Goal: Find contact information: Find contact information

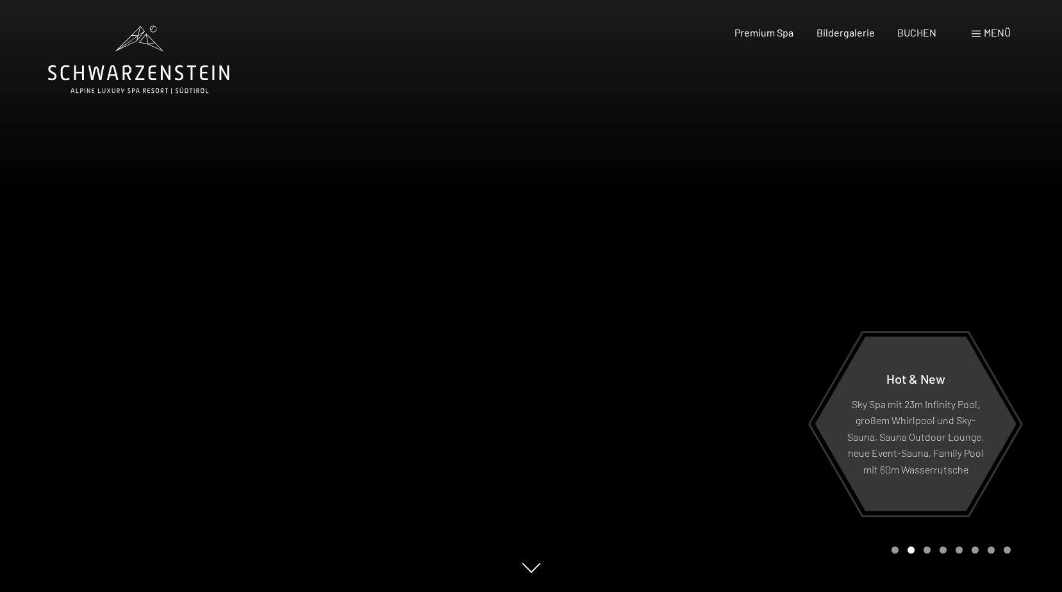
click at [989, 29] on span "Menü" at bounding box center [997, 32] width 27 height 12
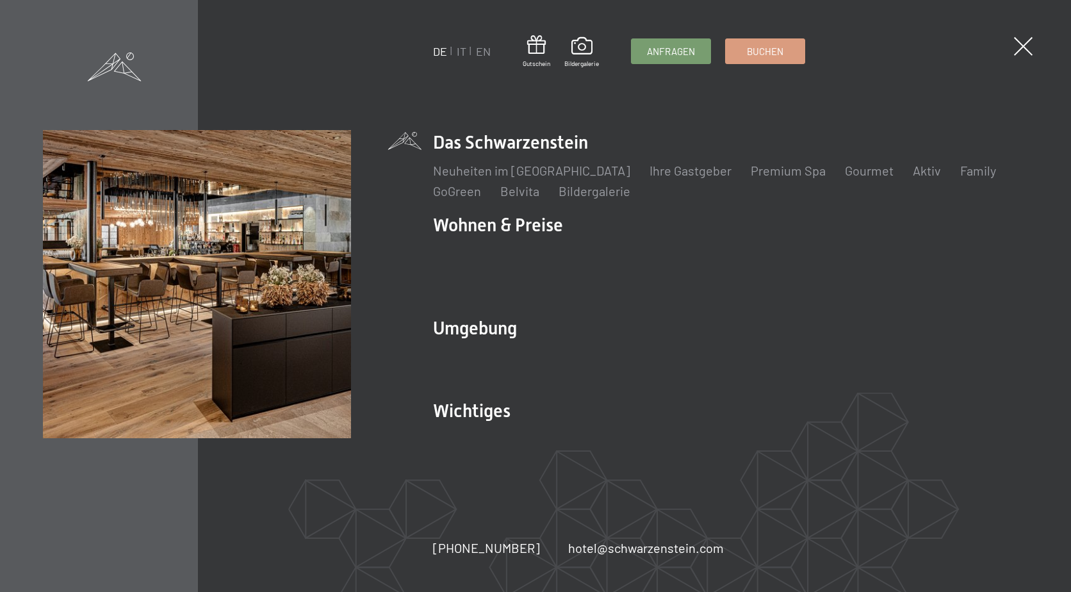
click at [466, 49] on ul "DE IT EN" at bounding box center [462, 52] width 58 height 16
click at [461, 54] on link "IT" at bounding box center [462, 51] width 10 height 14
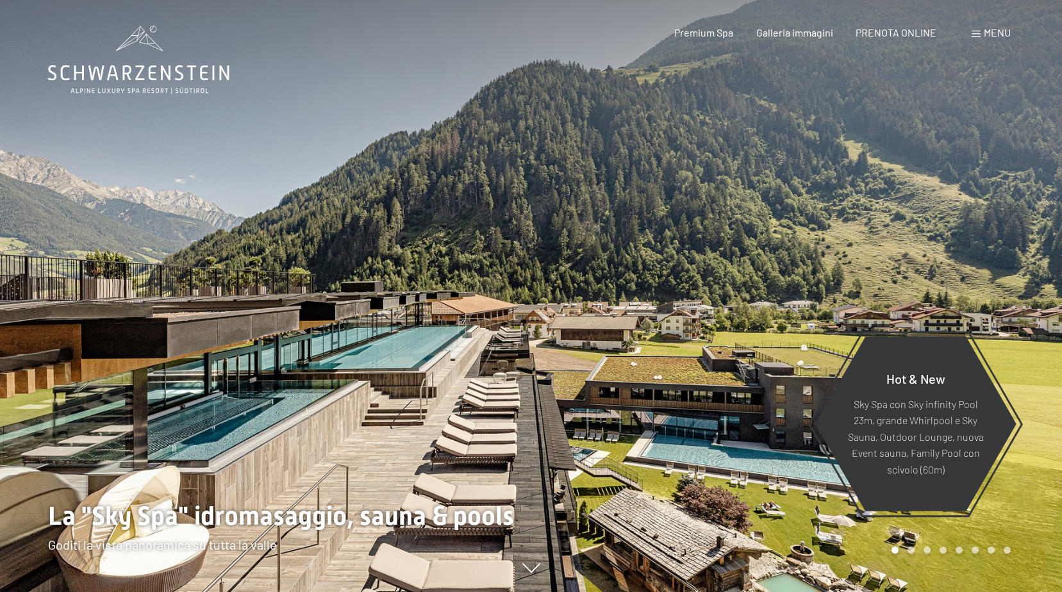
click at [998, 28] on span "Menu" at bounding box center [997, 32] width 27 height 12
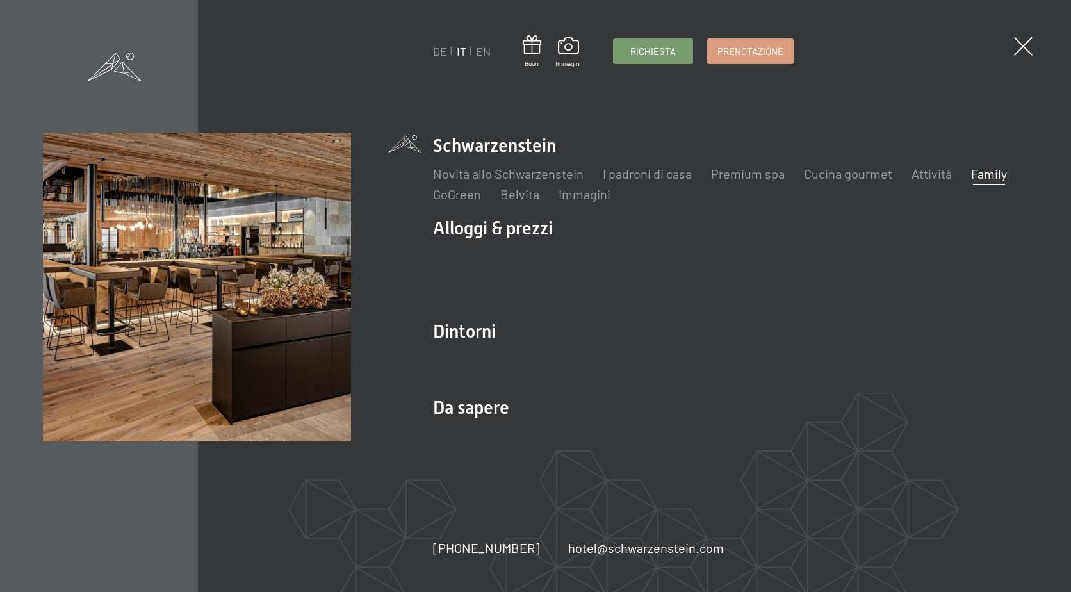
click at [994, 177] on link "Family" at bounding box center [989, 173] width 36 height 15
click at [995, 173] on link "Family" at bounding box center [989, 173] width 36 height 15
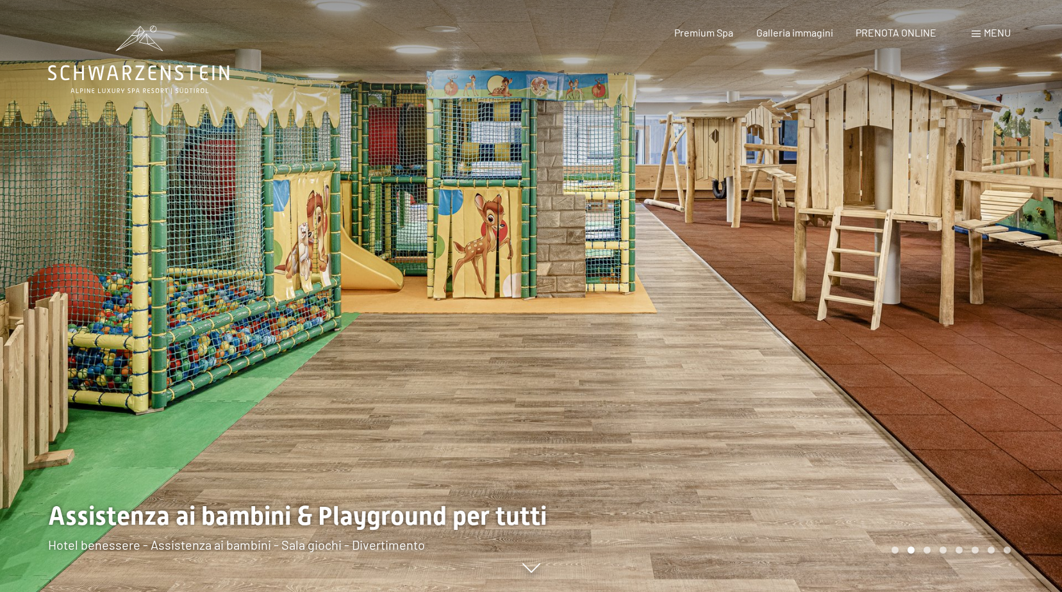
click at [571, 286] on div at bounding box center [796, 296] width 531 height 592
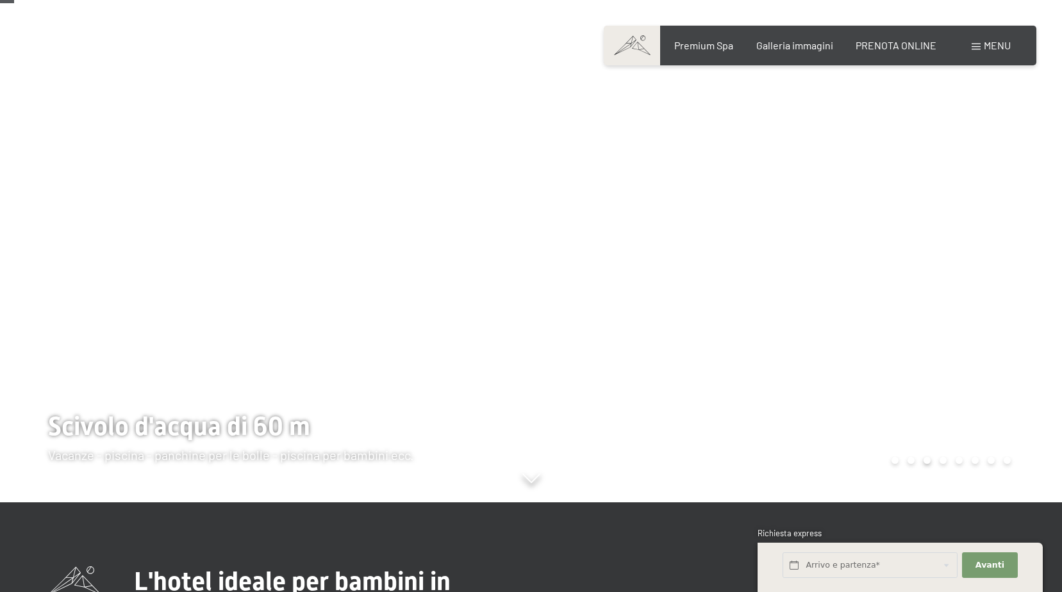
scroll to position [256, 0]
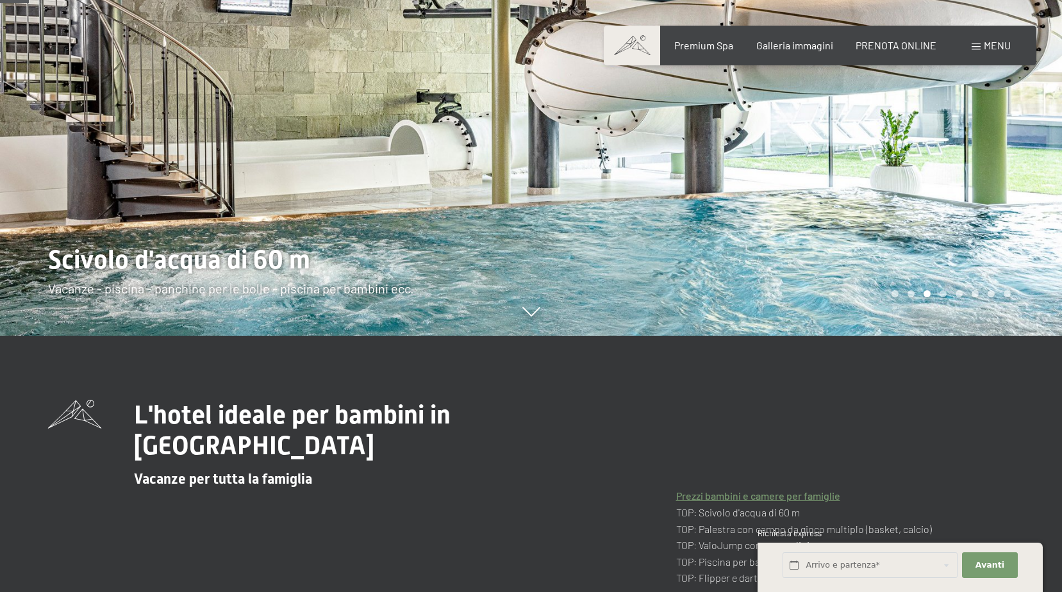
click at [996, 142] on div at bounding box center [796, 40] width 531 height 592
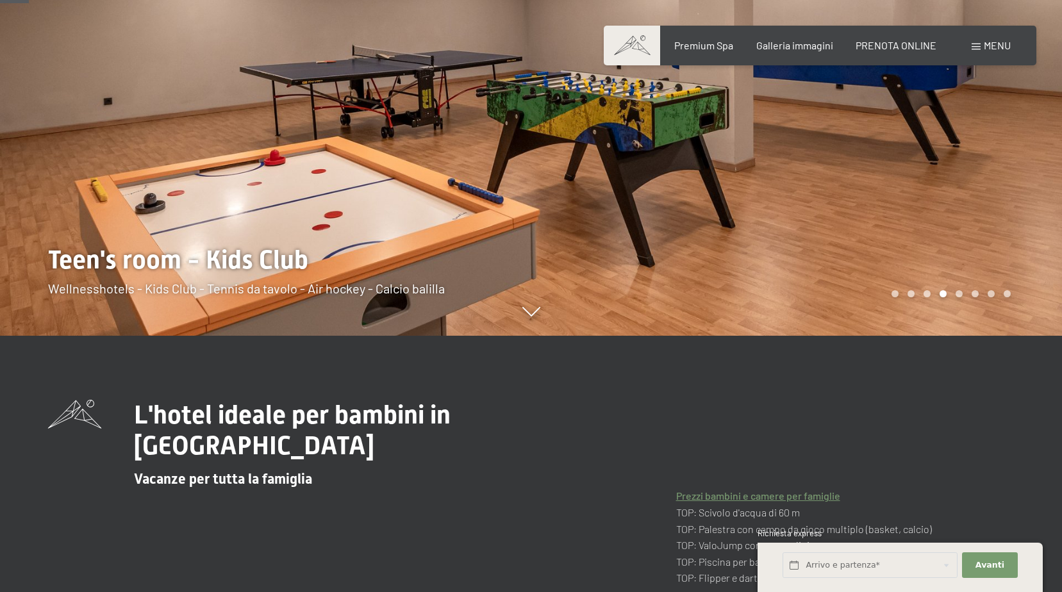
click at [989, 145] on div at bounding box center [796, 40] width 531 height 592
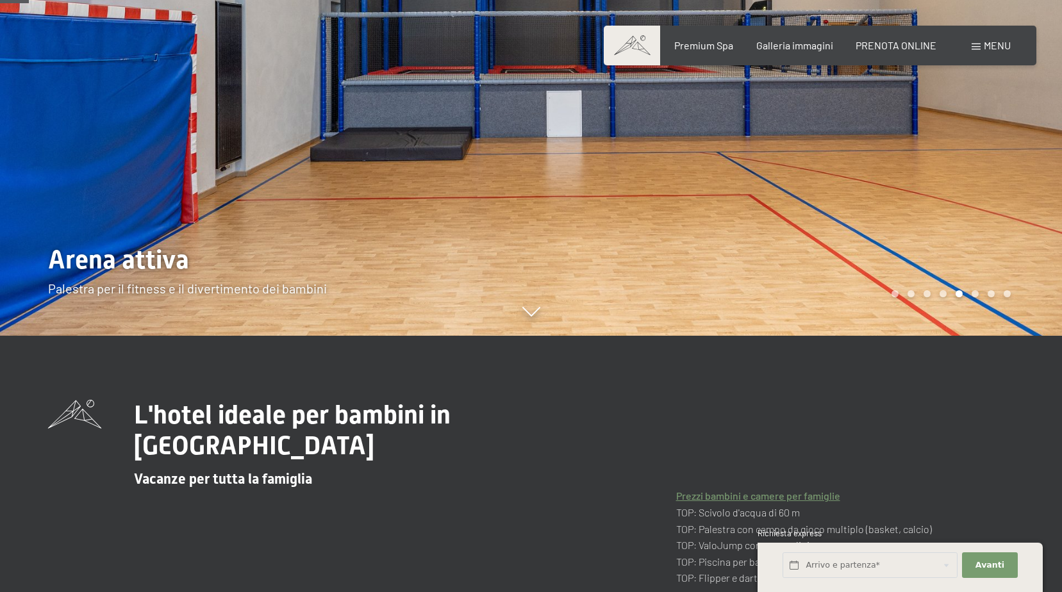
click at [989, 145] on div at bounding box center [796, 40] width 531 height 592
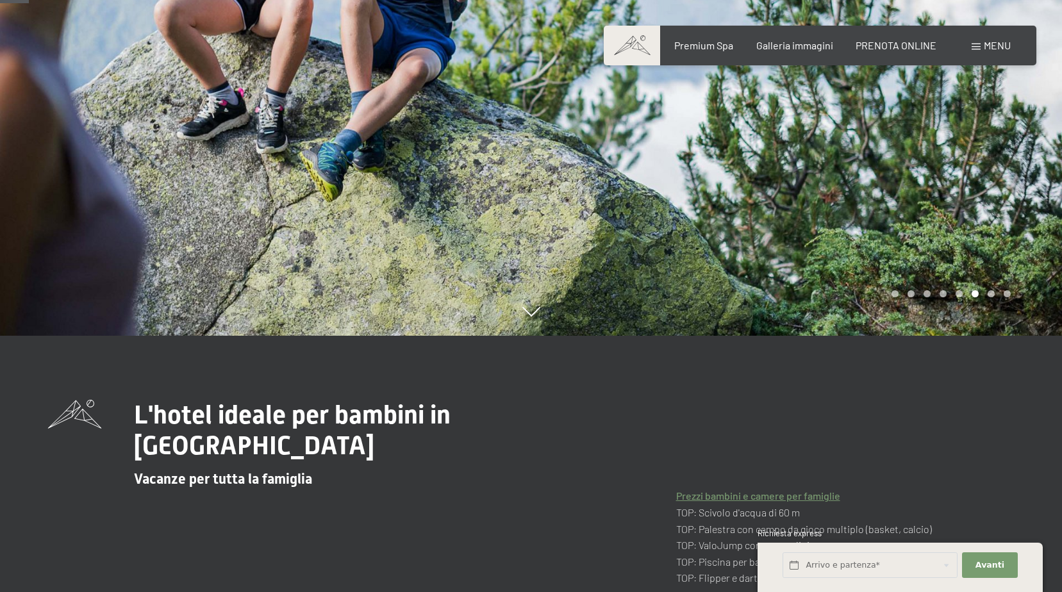
click at [989, 145] on div at bounding box center [796, 40] width 531 height 592
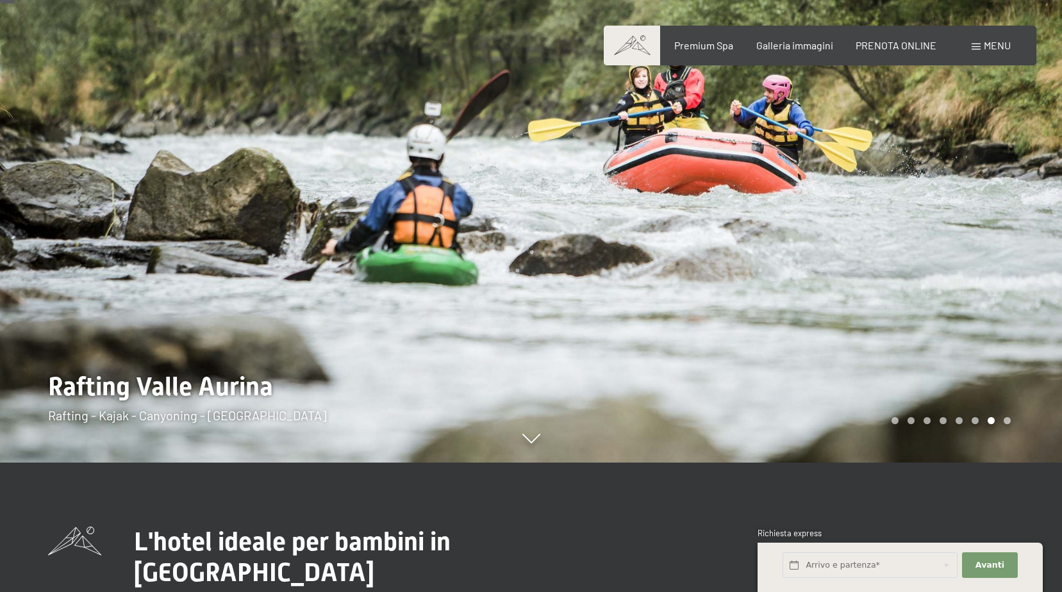
scroll to position [128, 0]
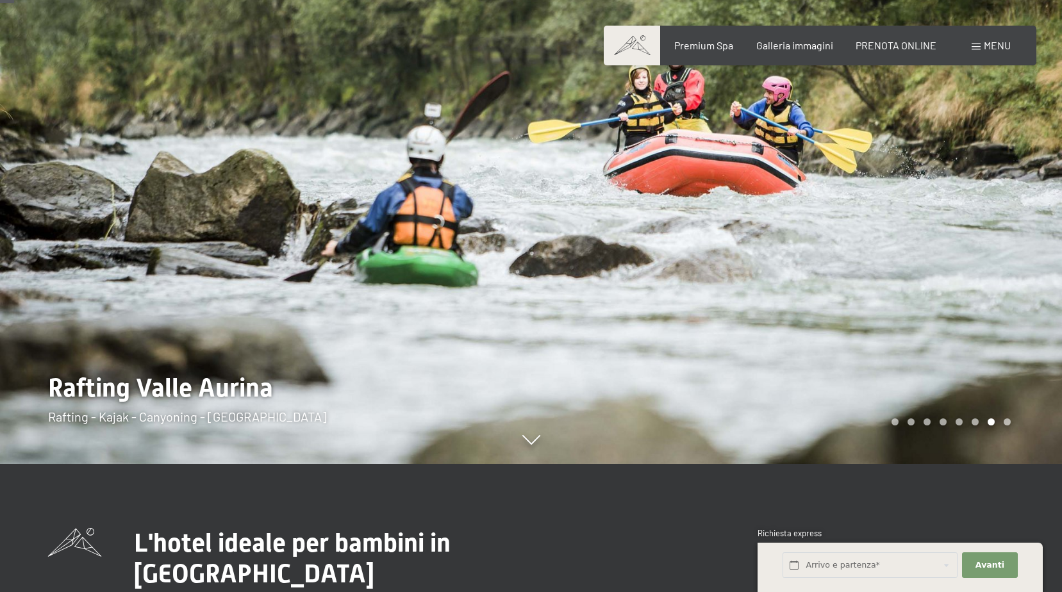
click at [956, 224] on div at bounding box center [796, 168] width 531 height 592
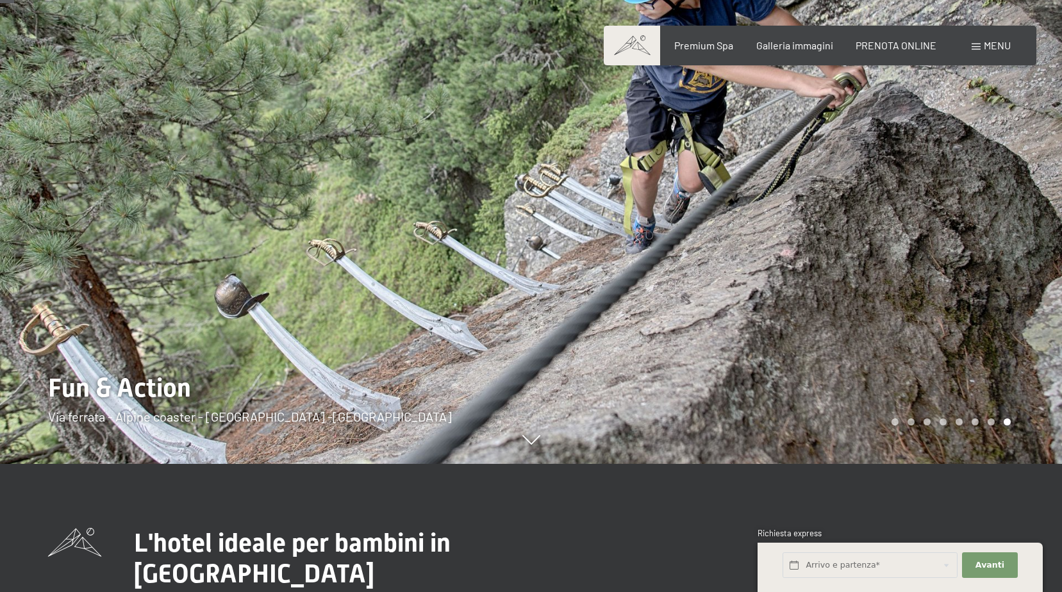
click at [956, 224] on div at bounding box center [796, 168] width 531 height 592
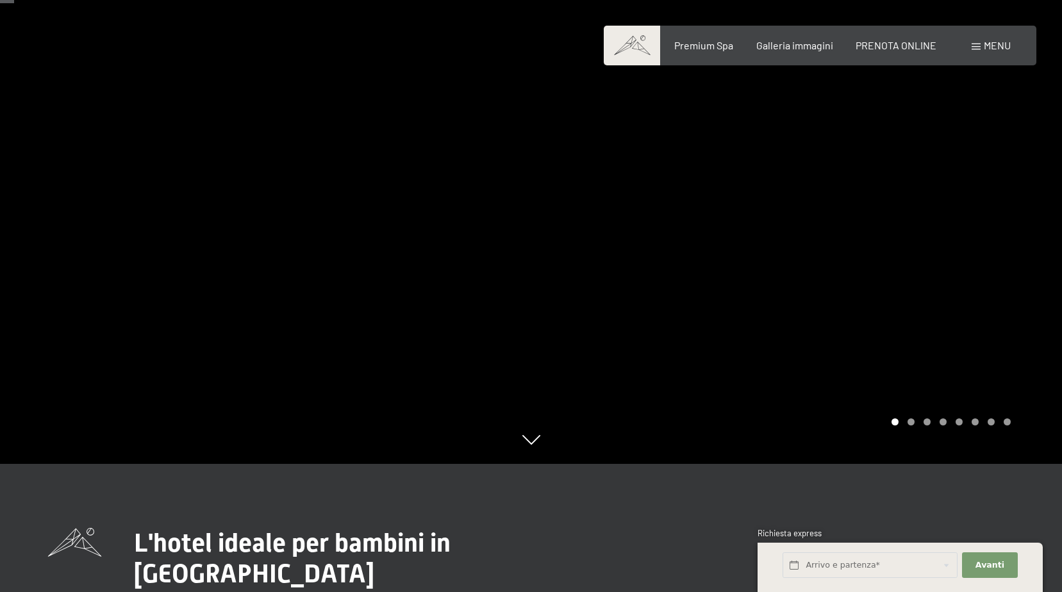
click at [957, 224] on div at bounding box center [796, 168] width 531 height 592
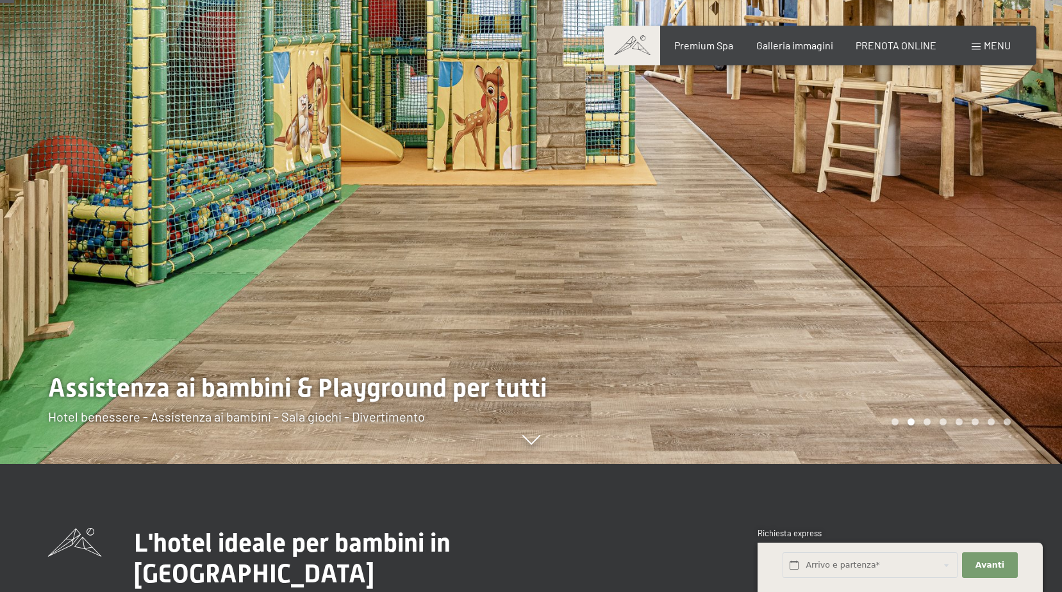
click at [957, 222] on div at bounding box center [796, 168] width 531 height 592
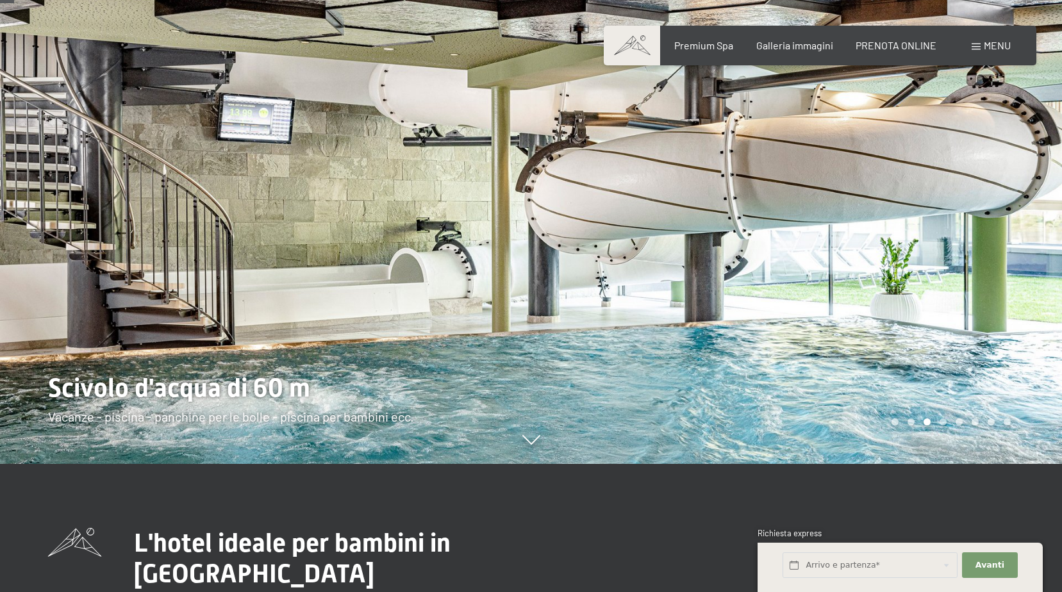
click at [957, 222] on div at bounding box center [796, 168] width 531 height 592
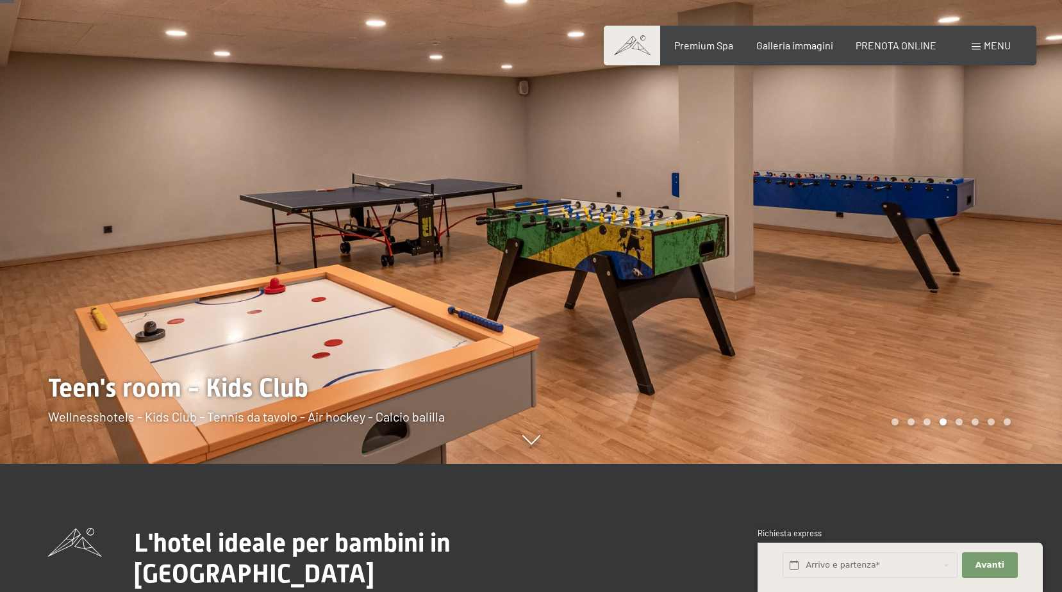
click at [957, 222] on div at bounding box center [796, 168] width 531 height 592
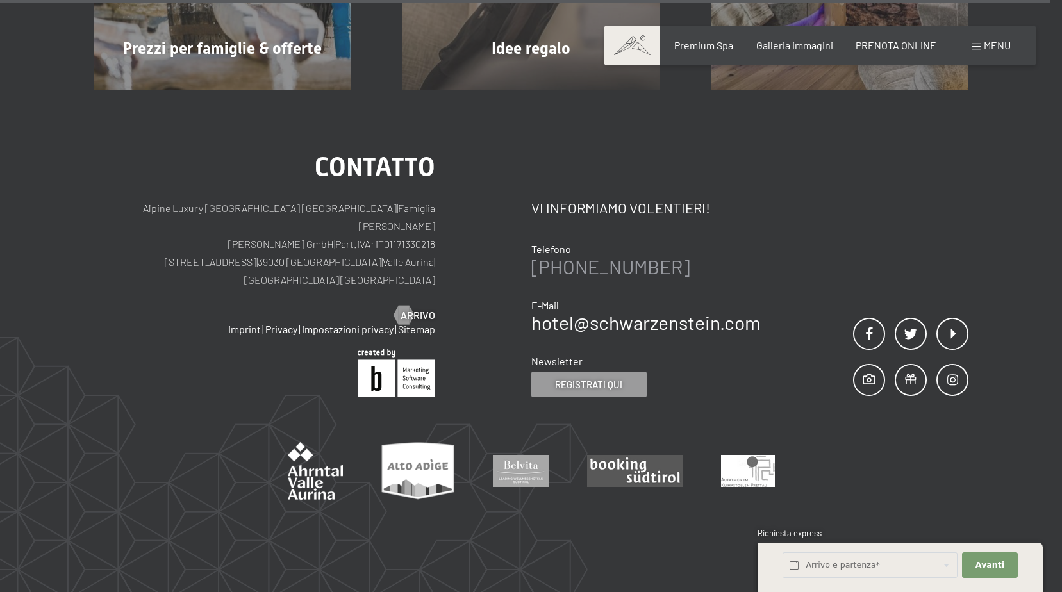
scroll to position [9483, 0]
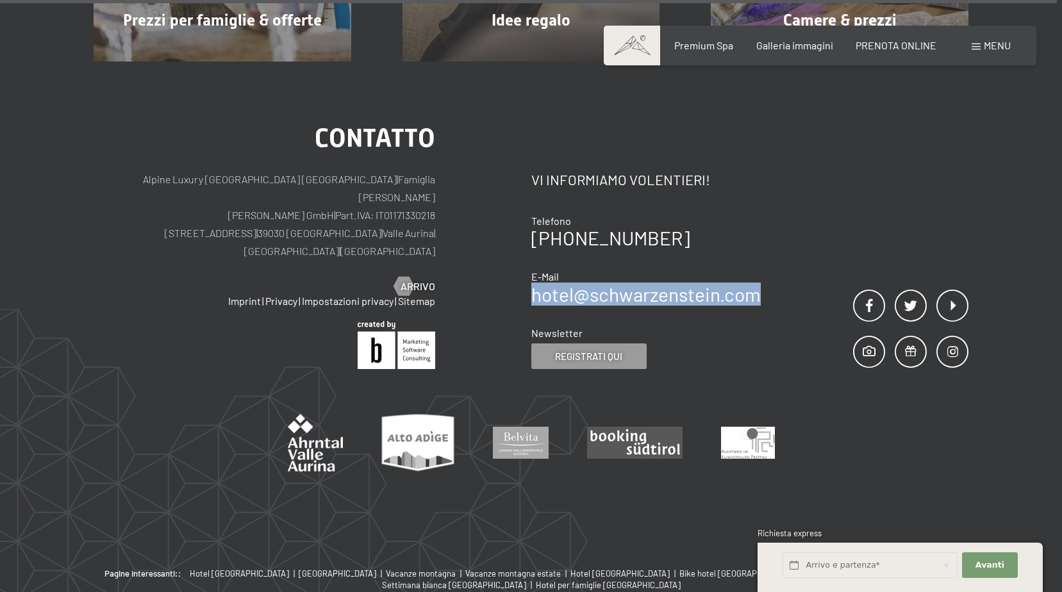
drag, startPoint x: 789, startPoint y: 247, endPoint x: 534, endPoint y: 247, distance: 254.4
click at [534, 247] on div "Contatto Vi informiamo volentieri! Telefono [PHONE_NUMBER] E-Mail hotel@ no-spa…" at bounding box center [750, 247] width 438 height 243
copy link "hotel@ no-spam. schwarzenstein. no-spam. com"
